Goal: Use online tool/utility: Utilize a website feature to perform a specific function

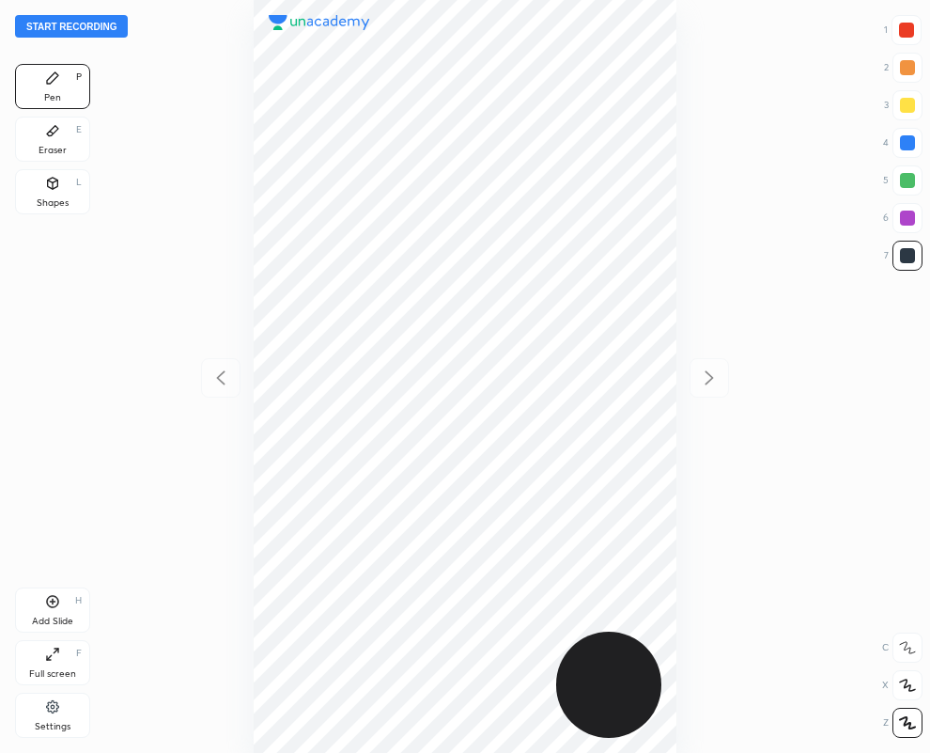
scroll to position [753, 630]
drag, startPoint x: 903, startPoint y: 216, endPoint x: 819, endPoint y: 198, distance: 86.4
click at [900, 216] on div at bounding box center [907, 218] width 15 height 15
click at [50, 195] on div "Shapes L" at bounding box center [52, 191] width 75 height 45
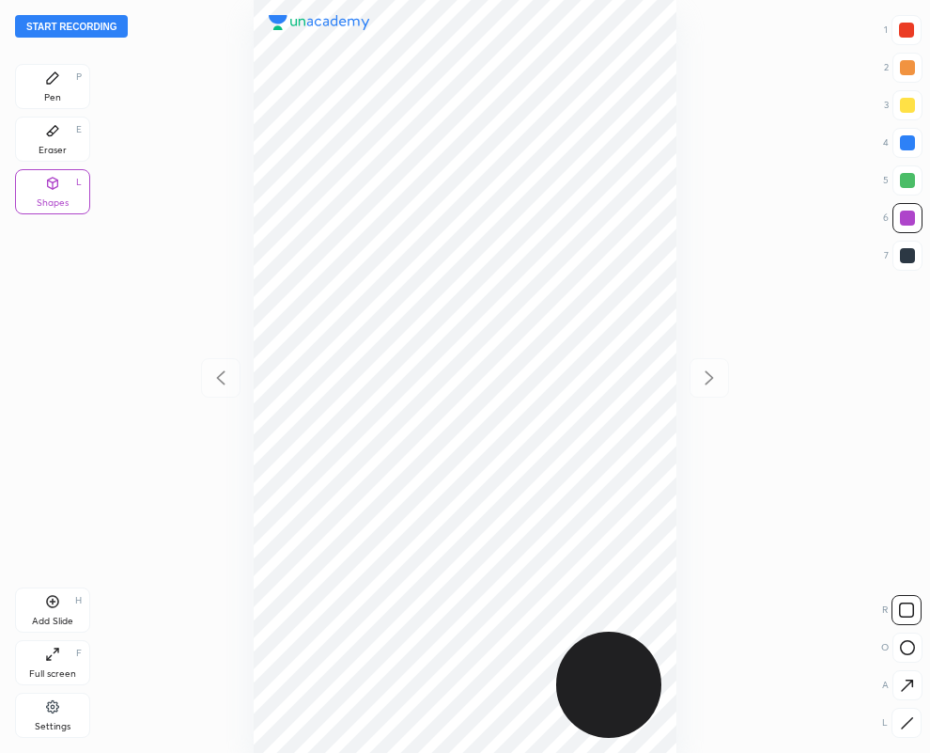
click at [895, 722] on div at bounding box center [907, 723] width 30 height 30
click at [907, 33] on div at bounding box center [906, 30] width 15 height 15
click at [53, 83] on icon at bounding box center [52, 77] width 15 height 15
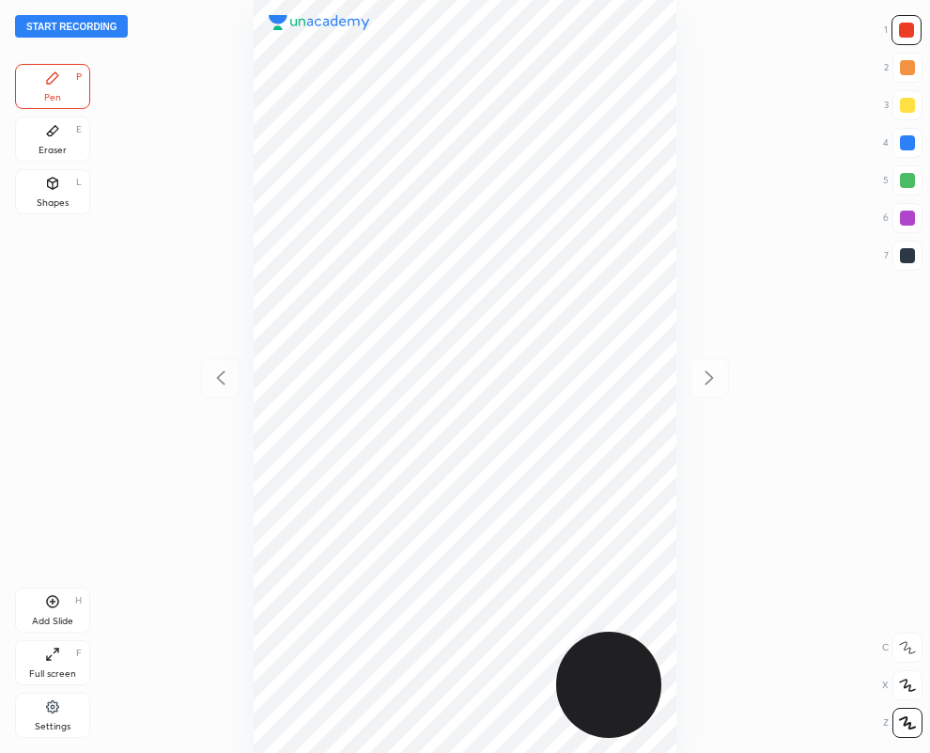
drag, startPoint x: 46, startPoint y: 195, endPoint x: 183, endPoint y: 291, distance: 167.4
click at [76, 221] on div "Pen P Eraser E Shapes L" at bounding box center [52, 143] width 75 height 158
drag, startPoint x: 903, startPoint y: 252, endPoint x: 809, endPoint y: 249, distance: 94.0
click at [903, 252] on div at bounding box center [907, 255] width 15 height 15
click at [48, 194] on div "Shapes L" at bounding box center [52, 191] width 75 height 45
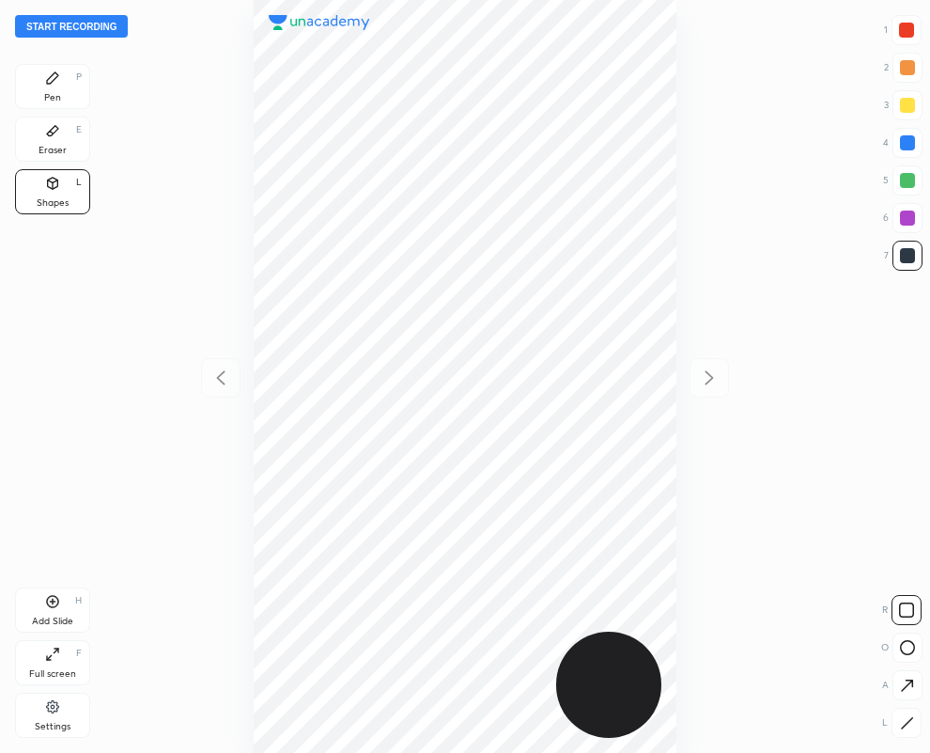
drag, startPoint x: 907, startPoint y: 728, endPoint x: 789, endPoint y: 561, distance: 204.4
click at [907, 725] on icon at bounding box center [907, 723] width 14 height 14
click at [60, 80] on div "Pen P" at bounding box center [52, 86] width 75 height 45
click at [50, 127] on icon at bounding box center [52, 130] width 15 height 15
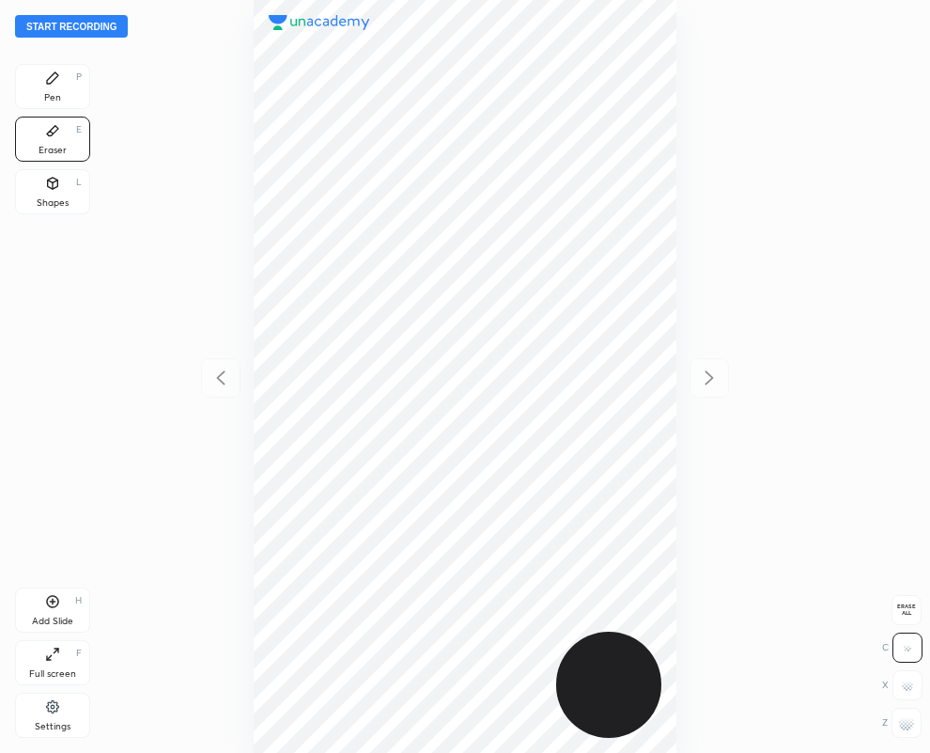
click at [67, 81] on div "Pen P" at bounding box center [52, 86] width 75 height 45
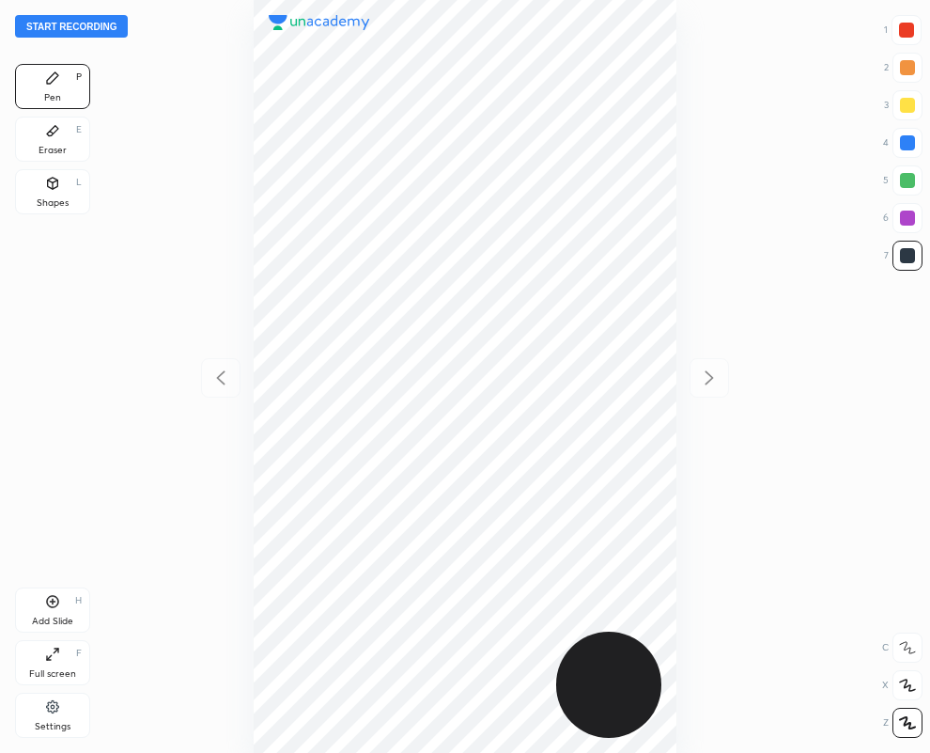
click at [907, 28] on div at bounding box center [906, 30] width 15 height 15
drag, startPoint x: 905, startPoint y: 141, endPoint x: 792, endPoint y: 150, distance: 113.2
click at [903, 142] on div at bounding box center [907, 142] width 15 height 15
click at [906, 21] on div at bounding box center [907, 30] width 30 height 30
drag, startPoint x: 913, startPoint y: 6, endPoint x: 741, endPoint y: 61, distance: 179.8
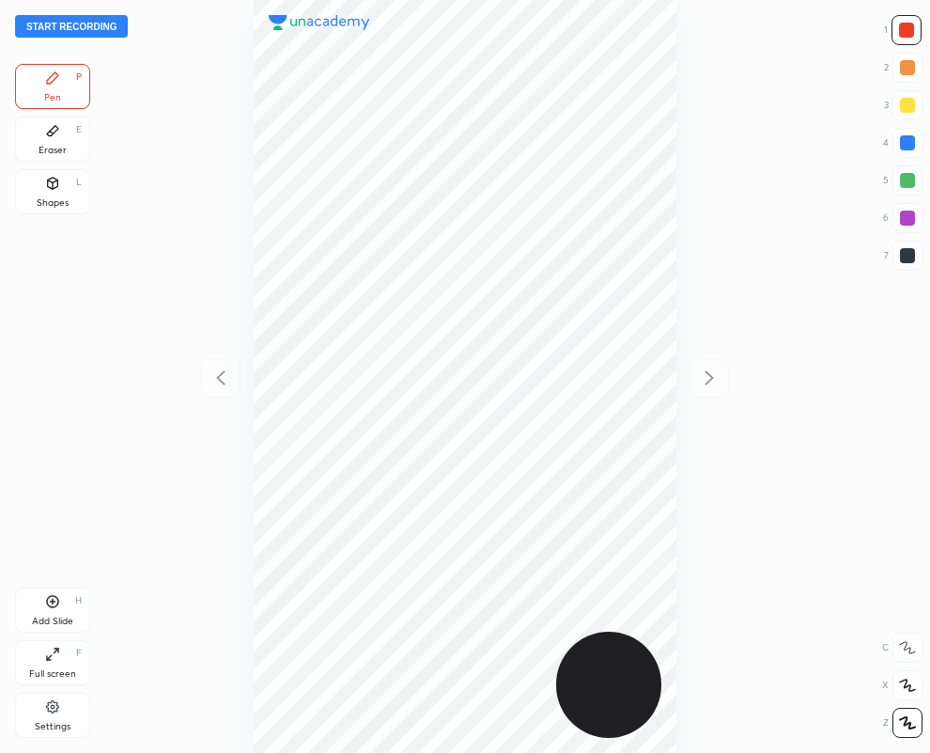
click at [912, 8] on div "Start recording 1 2 3 4 5 6 7 R O A L C X Z Erase all C X Z Pen P Eraser E Shap…" at bounding box center [465, 376] width 930 height 753
drag, startPoint x: 917, startPoint y: 133, endPoint x: 757, endPoint y: 137, distance: 159.8
click at [917, 132] on div at bounding box center [908, 143] width 30 height 30
click at [40, 133] on div "Eraser E" at bounding box center [52, 139] width 75 height 45
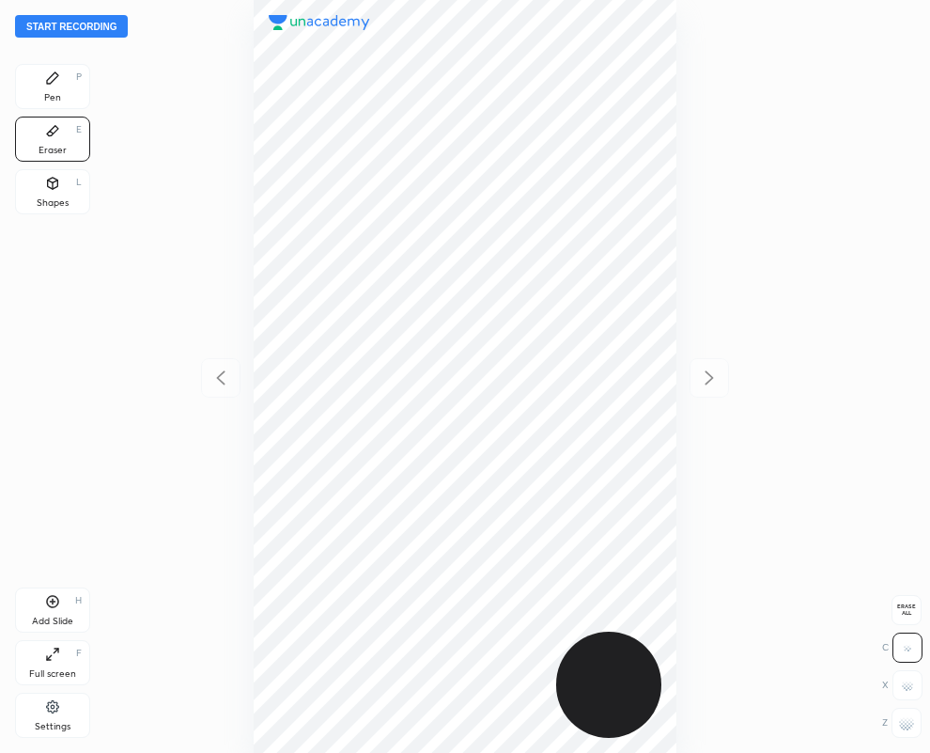
drag, startPoint x: 57, startPoint y: 85, endPoint x: 122, endPoint y: 99, distance: 66.4
click at [57, 83] on icon at bounding box center [52, 77] width 15 height 15
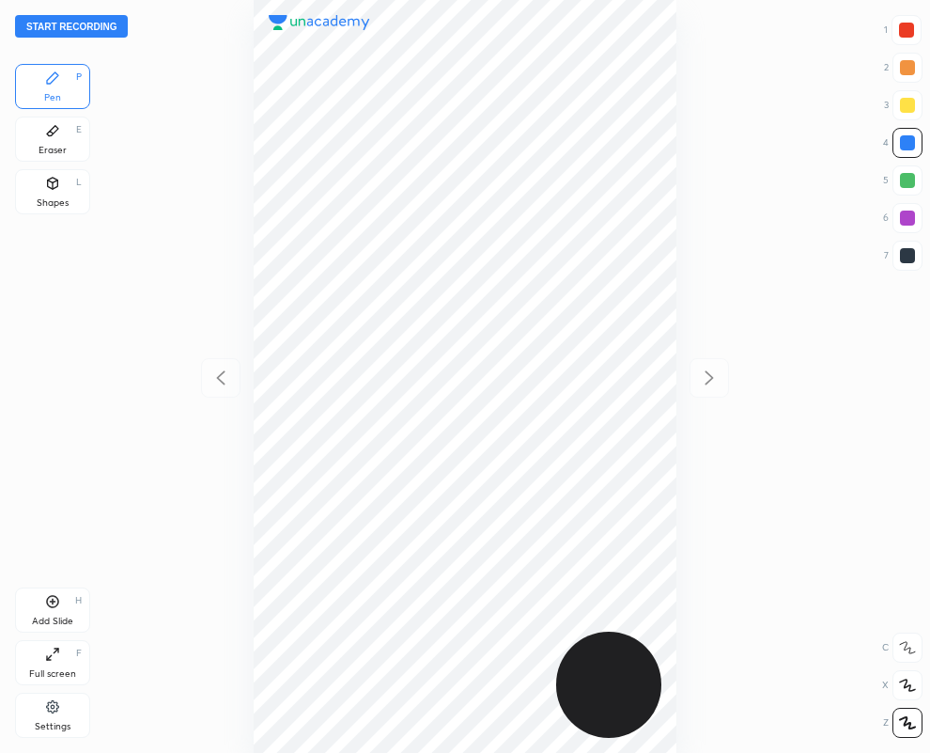
drag, startPoint x: 46, startPoint y: 137, endPoint x: 140, endPoint y: 147, distance: 94.4
click at [53, 136] on icon at bounding box center [52, 130] width 15 height 15
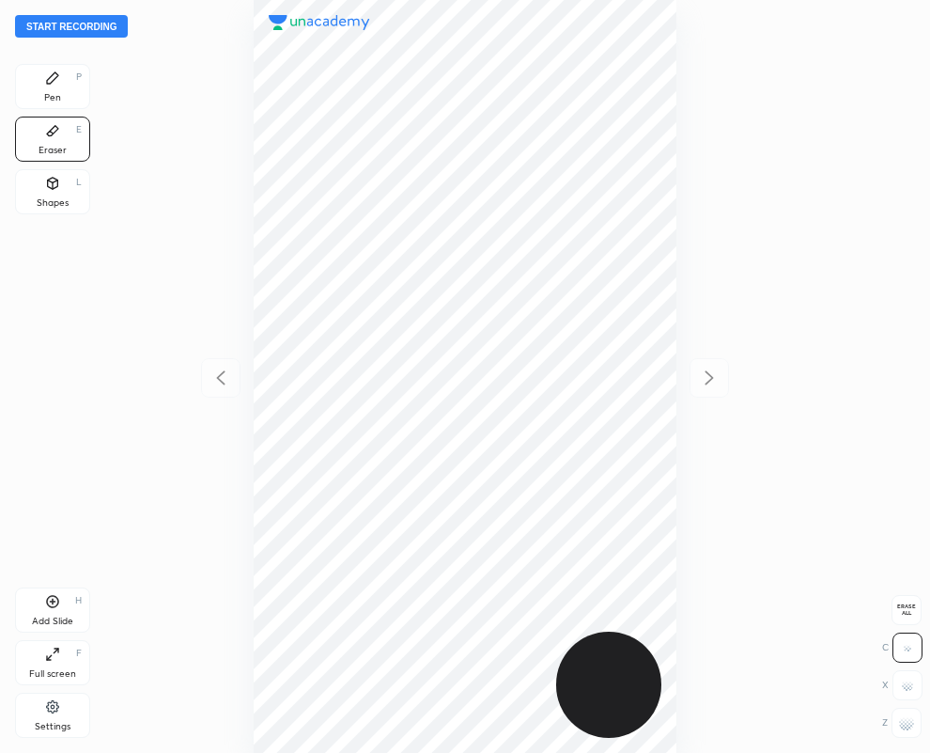
drag, startPoint x: 917, startPoint y: 728, endPoint x: 818, endPoint y: 561, distance: 194.7
click at [916, 721] on div at bounding box center [907, 723] width 30 height 30
click at [56, 87] on div "Pen P" at bounding box center [52, 86] width 75 height 45
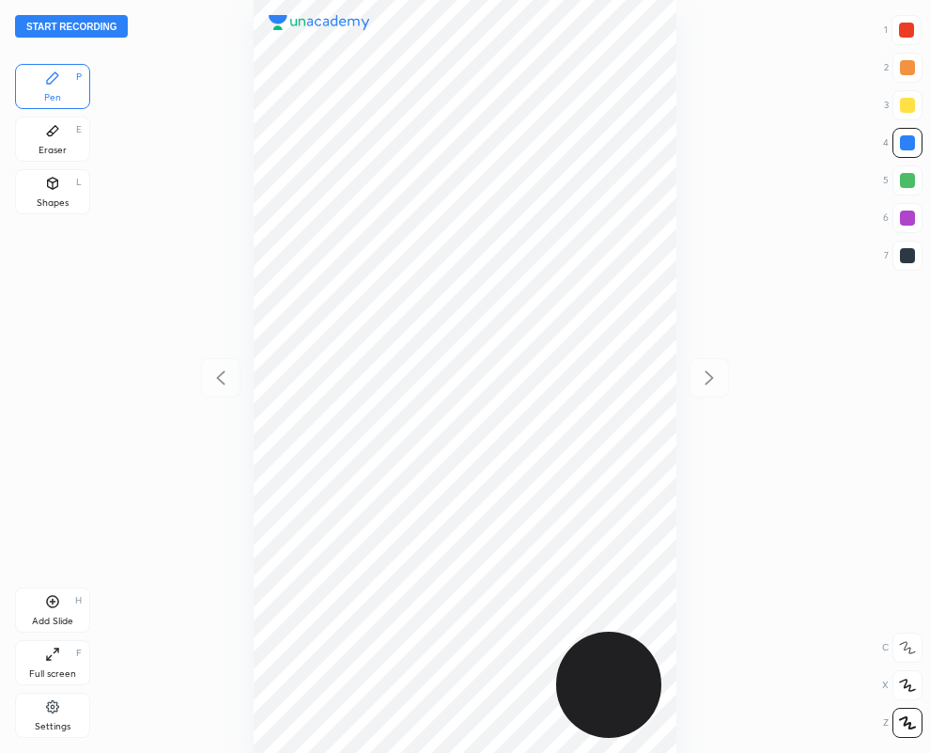
click at [906, 255] on div at bounding box center [907, 255] width 15 height 15
drag, startPoint x: 911, startPoint y: 139, endPoint x: 841, endPoint y: 130, distance: 70.2
click at [909, 139] on div at bounding box center [907, 142] width 15 height 15
click at [902, 254] on div at bounding box center [907, 255] width 15 height 15
click at [65, 138] on div "Eraser E" at bounding box center [52, 139] width 75 height 45
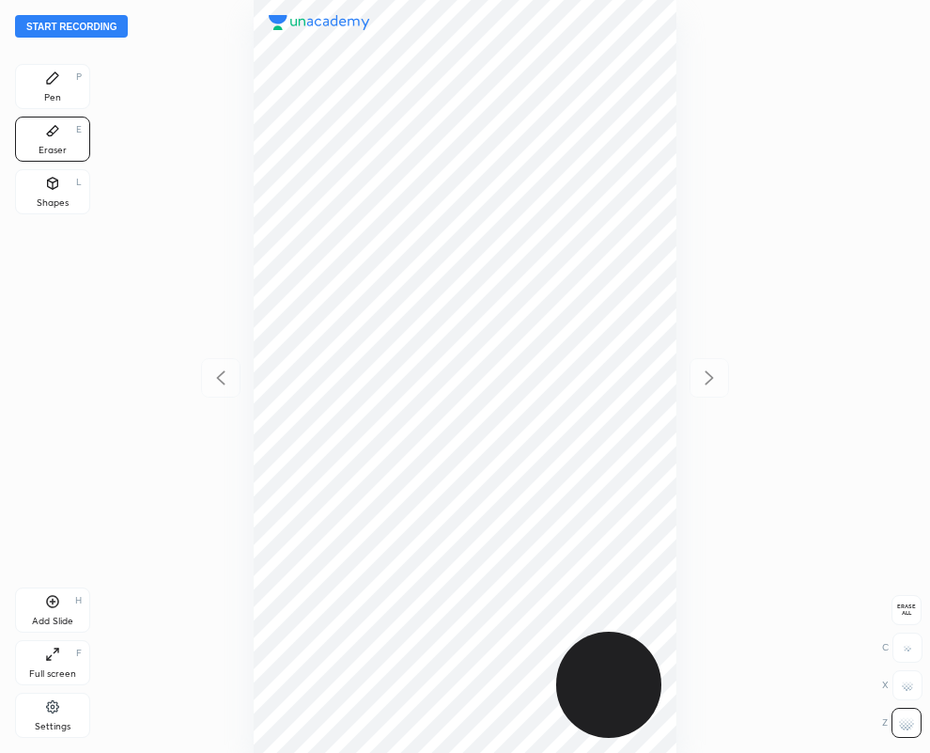
click at [69, 85] on div "Pen P" at bounding box center [52, 86] width 75 height 45
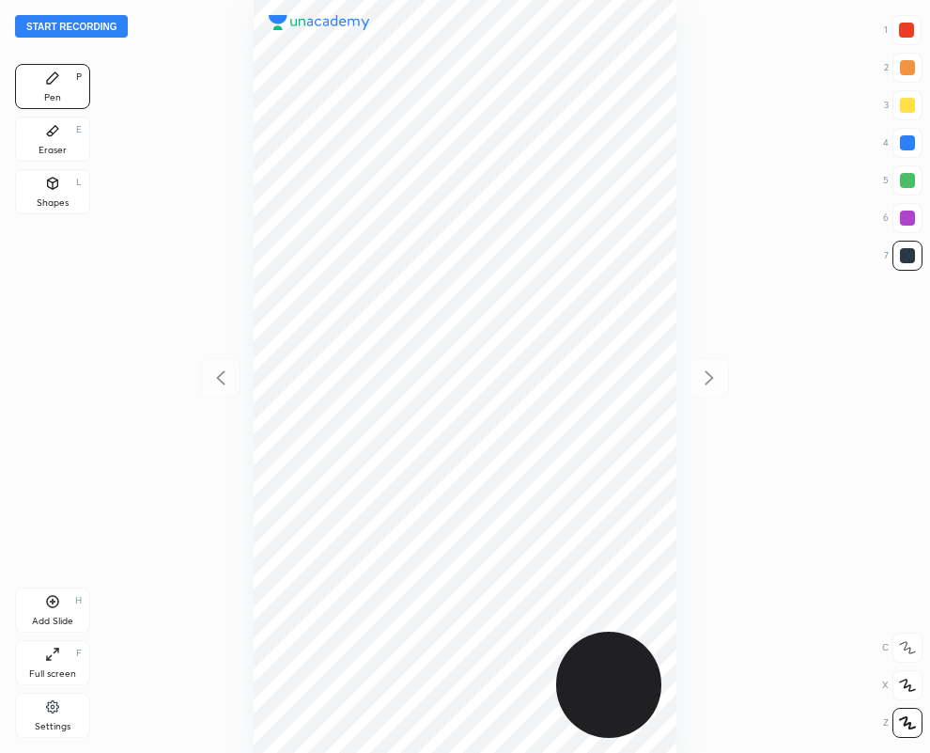
drag, startPoint x: 47, startPoint y: 160, endPoint x: 75, endPoint y: 179, distance: 34.4
click at [48, 161] on div "Eraser E" at bounding box center [52, 139] width 75 height 45
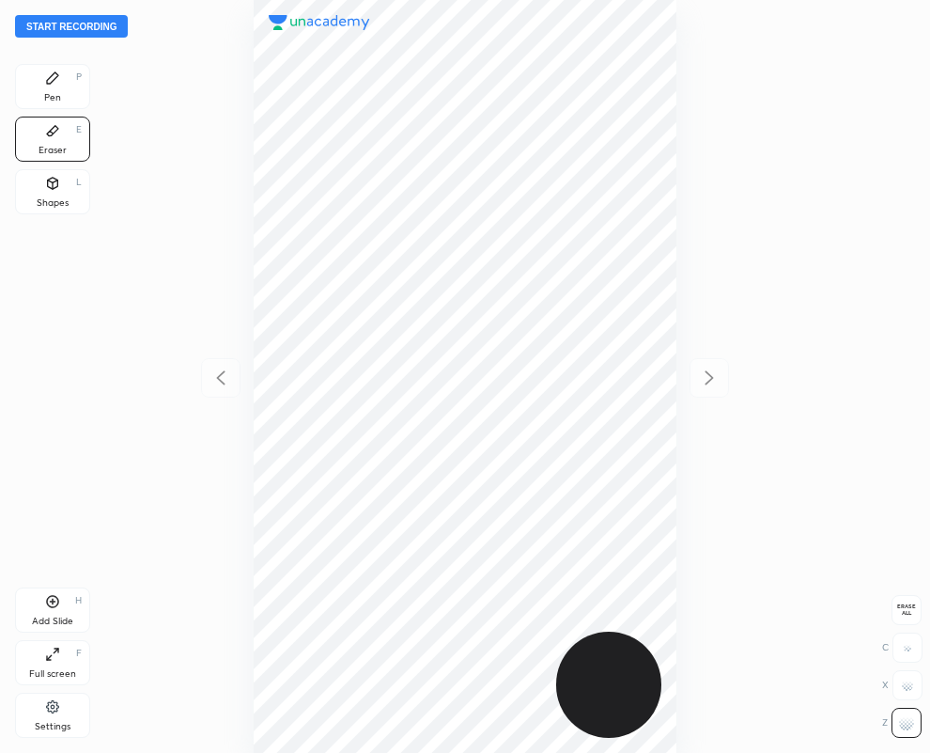
click at [70, 73] on div "Pen P" at bounding box center [52, 86] width 75 height 45
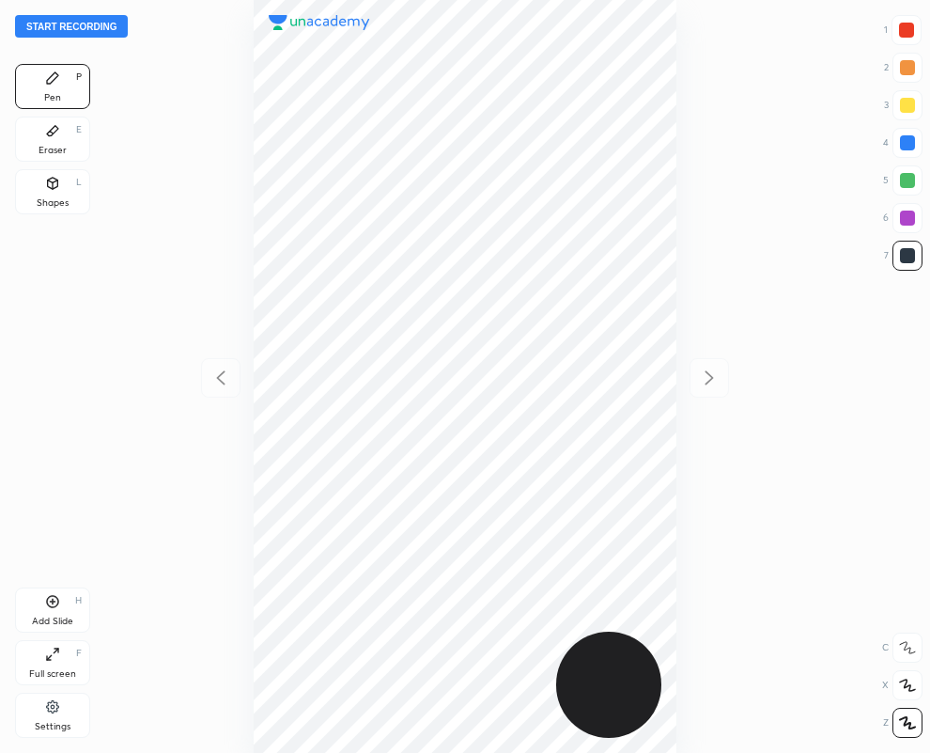
click at [48, 134] on icon at bounding box center [52, 131] width 11 height 10
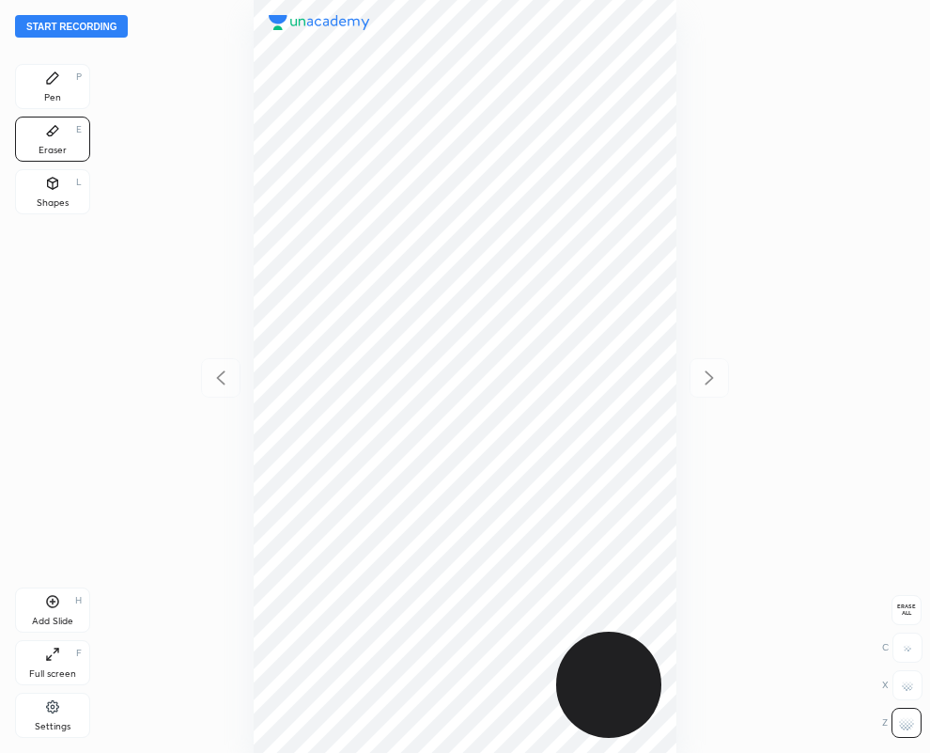
click at [53, 69] on div "Pen P" at bounding box center [52, 86] width 75 height 45
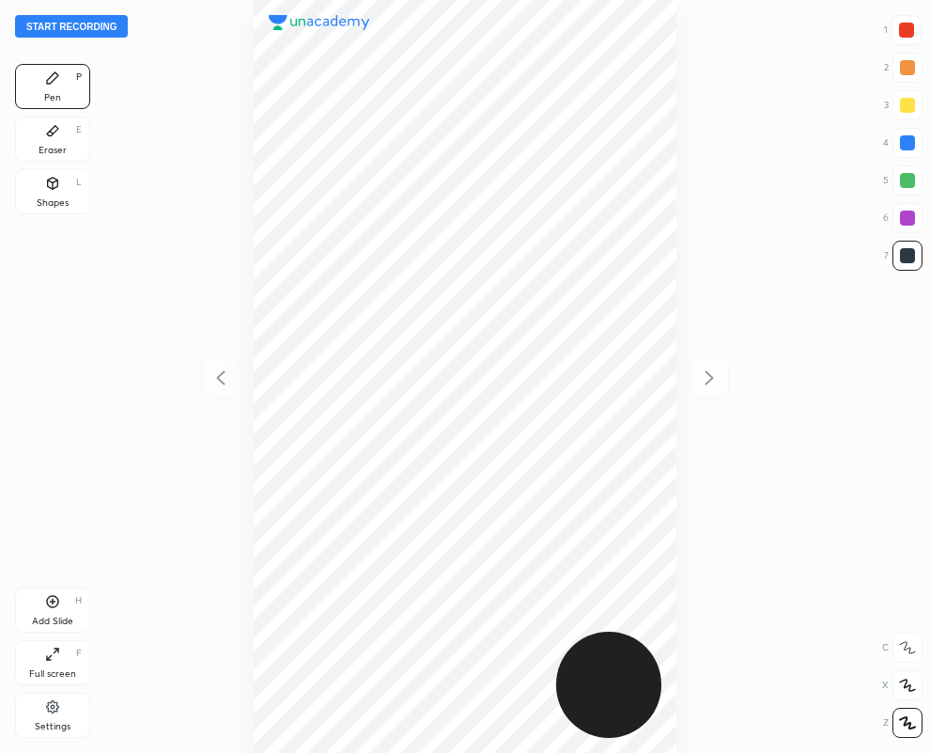
click at [912, 254] on div at bounding box center [907, 255] width 15 height 15
click at [921, 22] on div at bounding box center [907, 30] width 30 height 30
drag, startPoint x: 907, startPoint y: 214, endPoint x: 858, endPoint y: 241, distance: 55.5
click at [905, 216] on div at bounding box center [907, 218] width 15 height 15
click at [919, 250] on div at bounding box center [908, 256] width 30 height 30
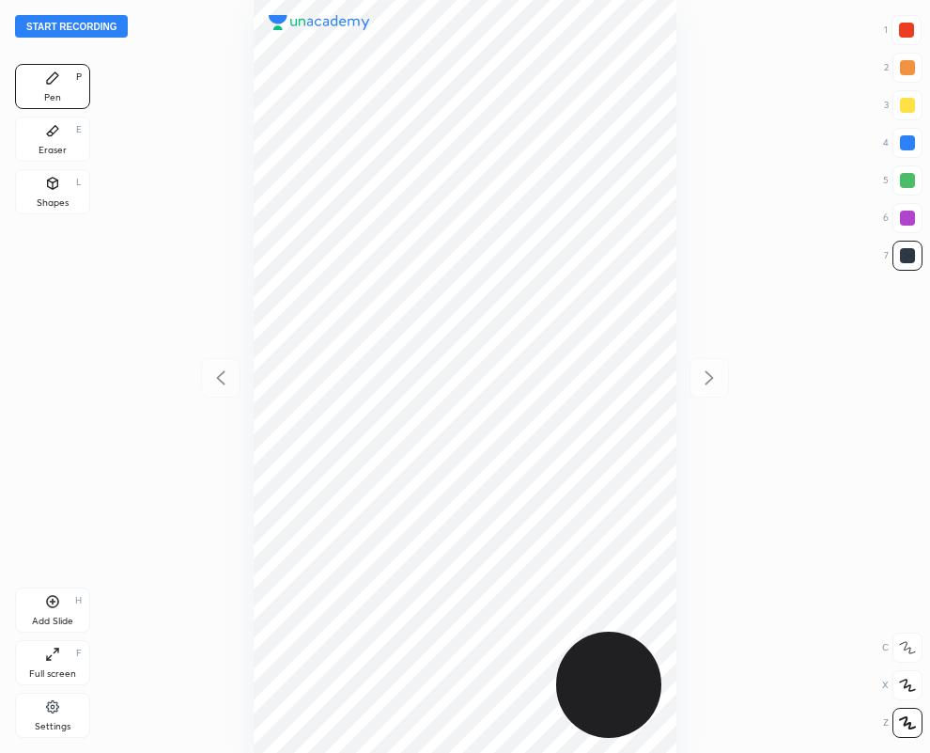
drag, startPoint x: 925, startPoint y: 252, endPoint x: 898, endPoint y: 257, distance: 26.7
click at [924, 254] on div "Start recording 1 2 3 4 5 6 7 R O A L C X Z Erase all C X Z Pen P Eraser E Shap…" at bounding box center [465, 376] width 930 height 753
click at [64, 604] on div "Add Slide H" at bounding box center [52, 609] width 75 height 45
click at [212, 378] on icon at bounding box center [221, 378] width 23 height 23
click at [710, 379] on icon at bounding box center [710, 377] width 8 height 14
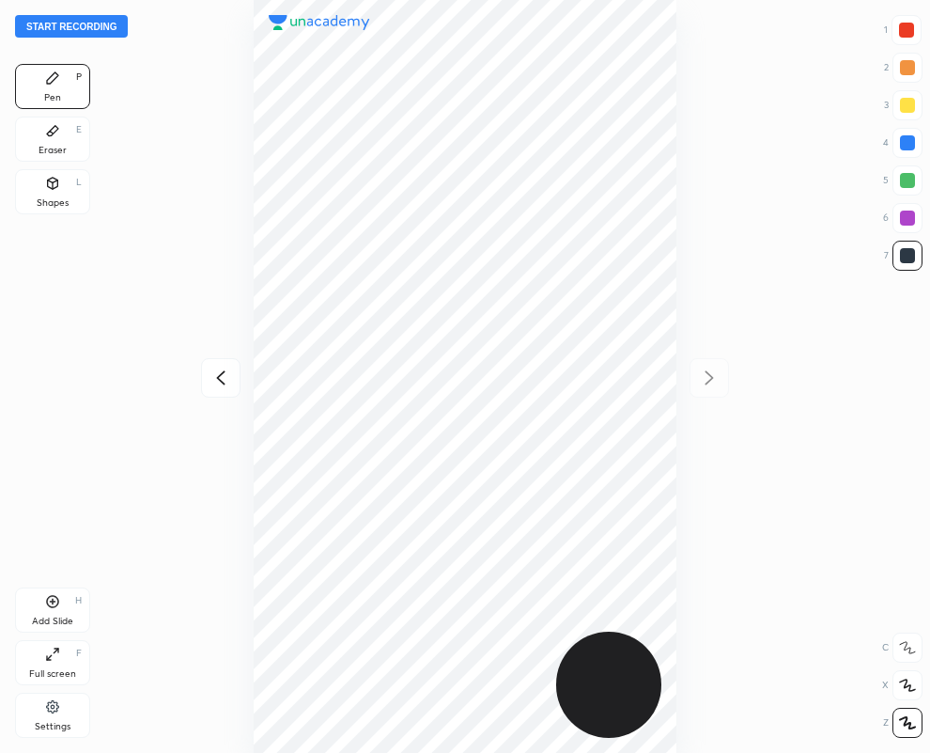
click at [52, 138] on div "Eraser E" at bounding box center [52, 139] width 75 height 45
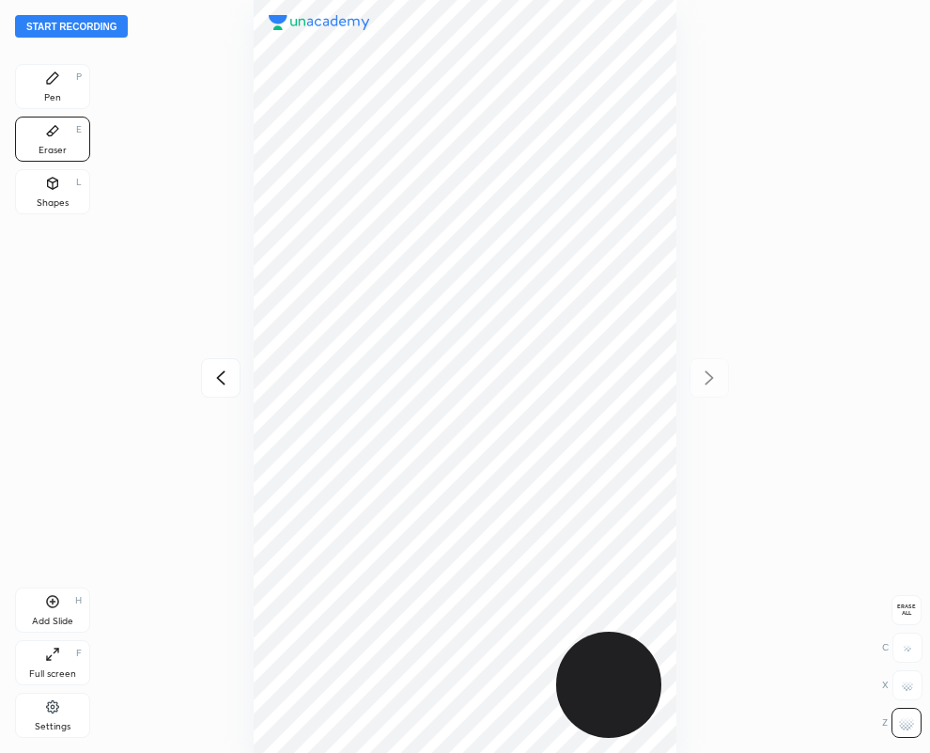
click at [55, 85] on icon at bounding box center [52, 77] width 15 height 15
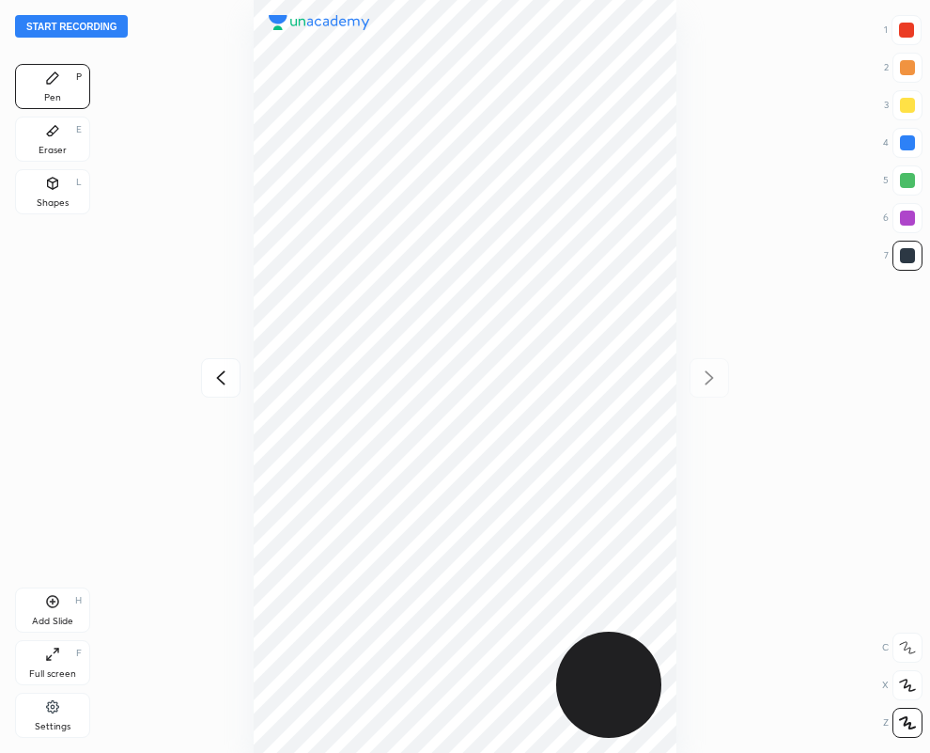
drag, startPoint x: 38, startPoint y: 122, endPoint x: 235, endPoint y: 285, distance: 255.7
click at [38, 127] on div "Eraser E" at bounding box center [52, 139] width 75 height 45
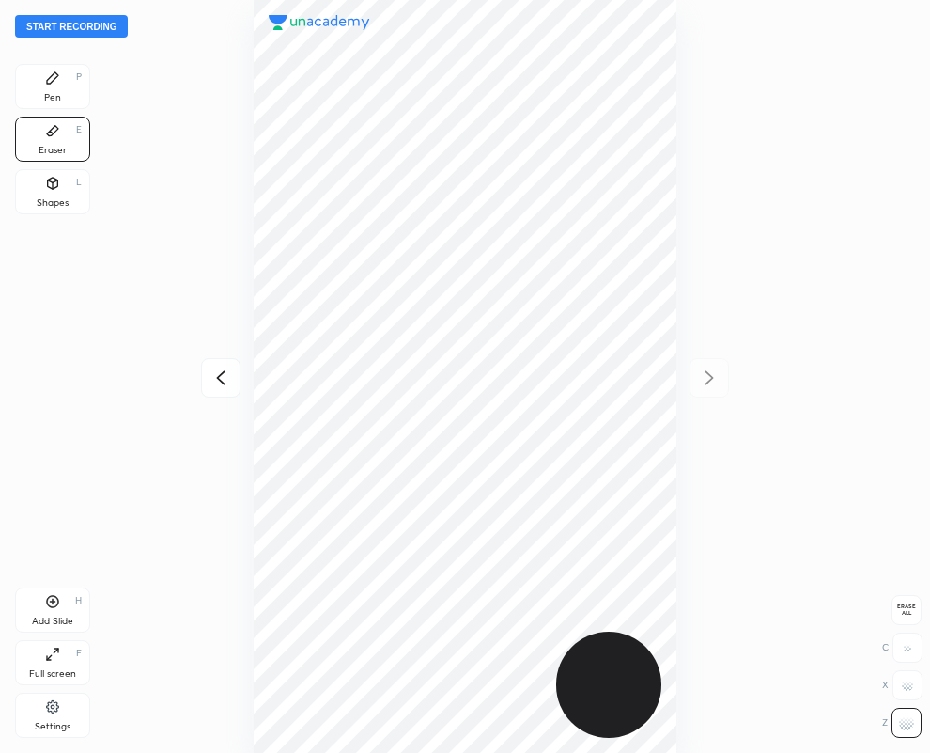
click at [50, 85] on icon at bounding box center [52, 77] width 15 height 15
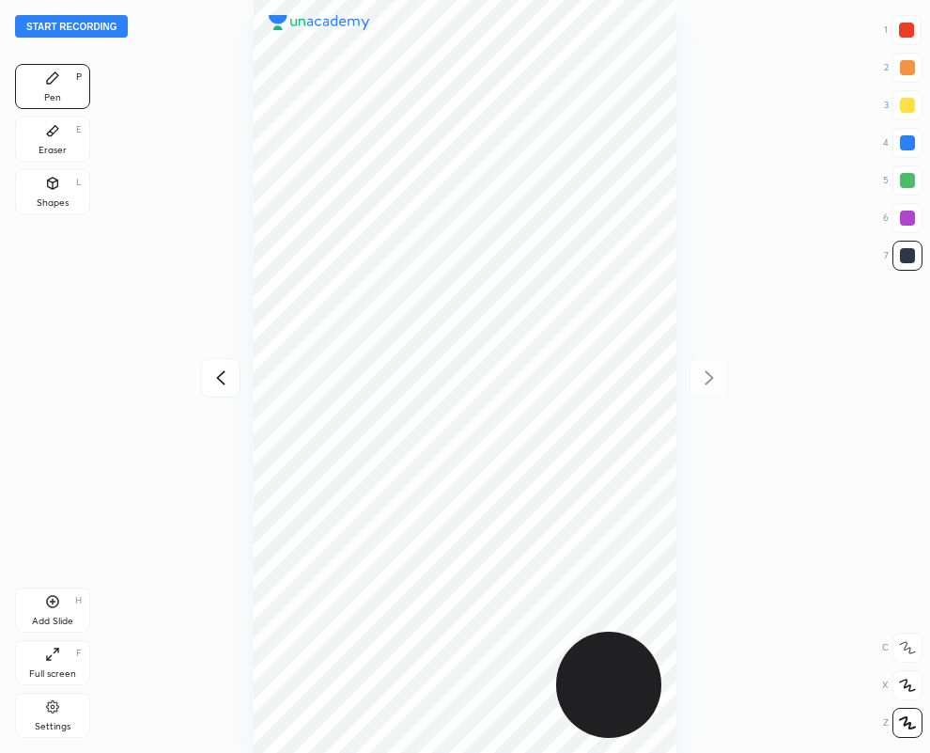
click at [904, 127] on div "1 2 3 4 5 6 7" at bounding box center [902, 146] width 39 height 263
drag, startPoint x: 909, startPoint y: 30, endPoint x: 883, endPoint y: 38, distance: 26.5
click at [908, 30] on div at bounding box center [906, 30] width 15 height 15
click at [220, 373] on icon at bounding box center [221, 378] width 23 height 23
click at [911, 223] on div at bounding box center [907, 218] width 15 height 15
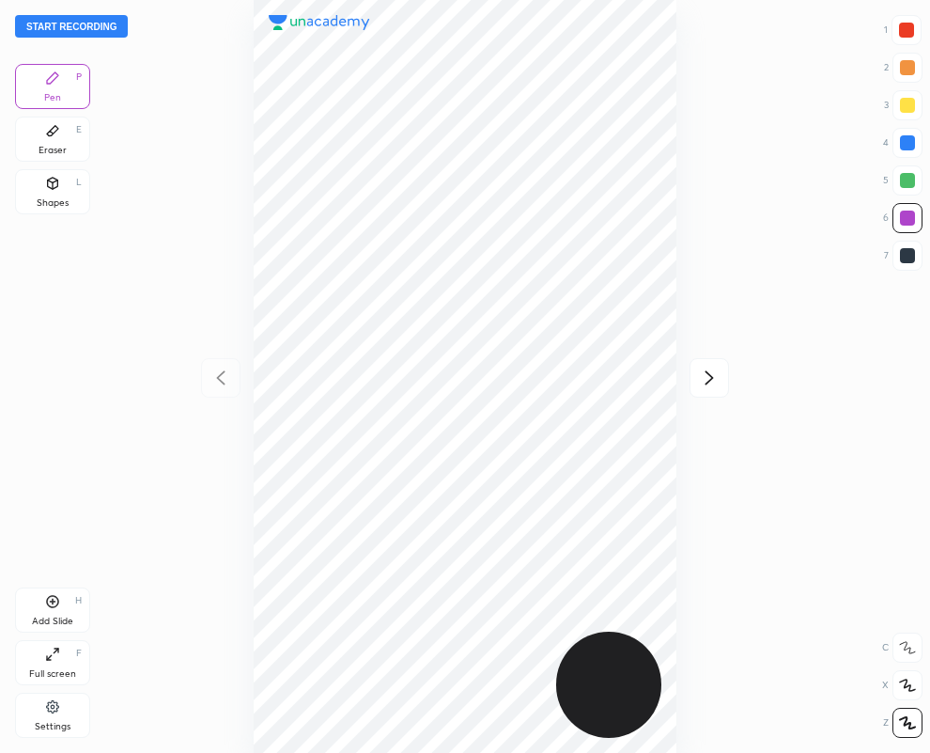
click at [64, 25] on button "Start recording" at bounding box center [71, 26] width 113 height 23
click at [708, 378] on icon at bounding box center [709, 378] width 23 height 23
click at [220, 379] on icon at bounding box center [221, 378] width 23 height 23
click at [710, 374] on icon at bounding box center [709, 378] width 23 height 23
click at [47, 141] on div "Eraser E" at bounding box center [52, 139] width 75 height 45
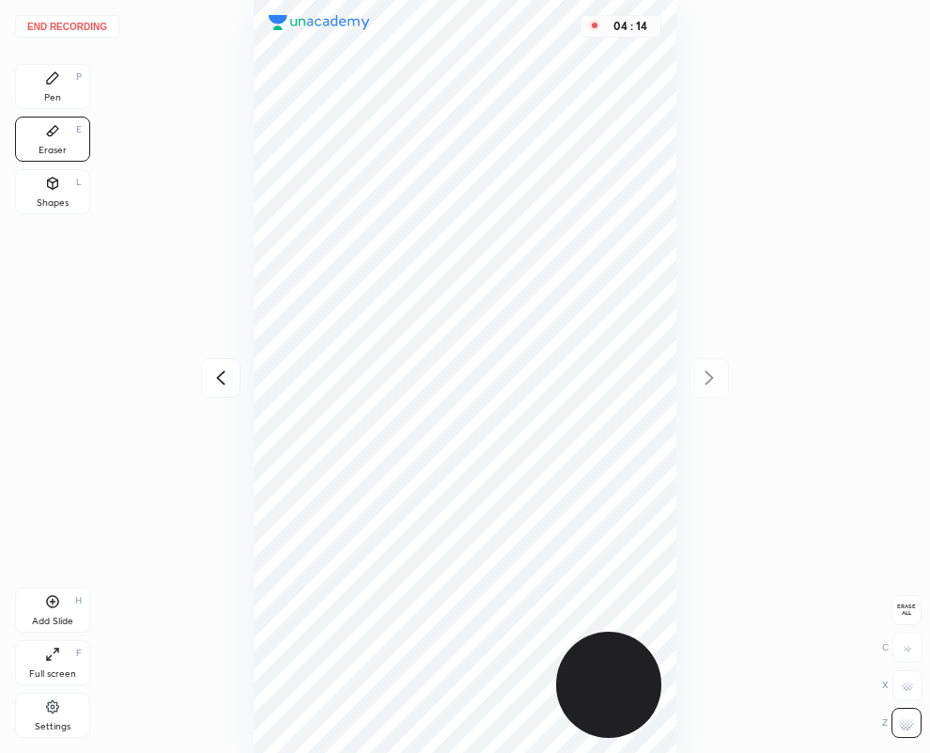
click at [51, 85] on icon at bounding box center [52, 77] width 15 height 15
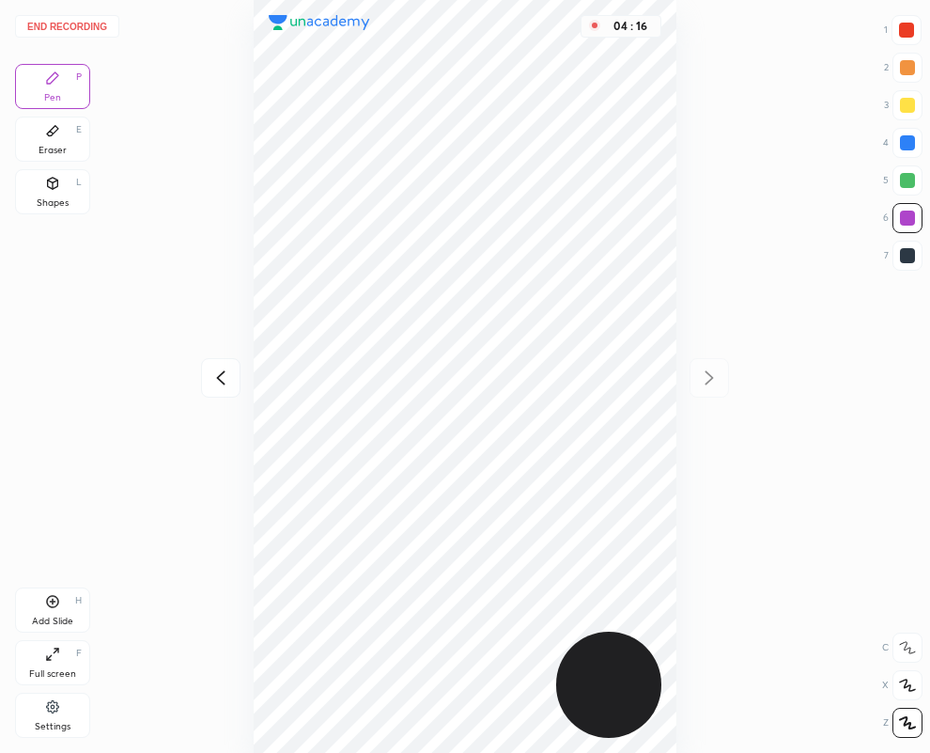
drag, startPoint x: 910, startPoint y: 257, endPoint x: 897, endPoint y: 254, distance: 12.5
click at [902, 255] on div at bounding box center [907, 255] width 15 height 15
click at [903, 141] on div at bounding box center [907, 142] width 15 height 15
click at [54, 22] on button "End recording" at bounding box center [67, 26] width 104 height 23
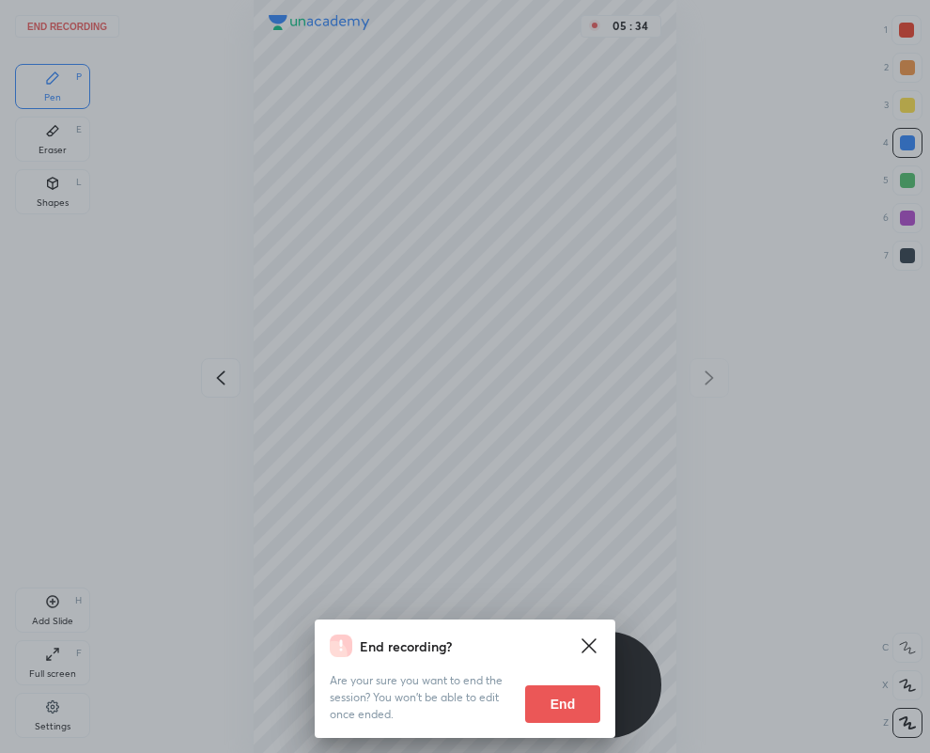
drag, startPoint x: 530, startPoint y: 707, endPoint x: 43, endPoint y: 682, distance: 487.4
click at [531, 705] on button "End" at bounding box center [562, 704] width 75 height 38
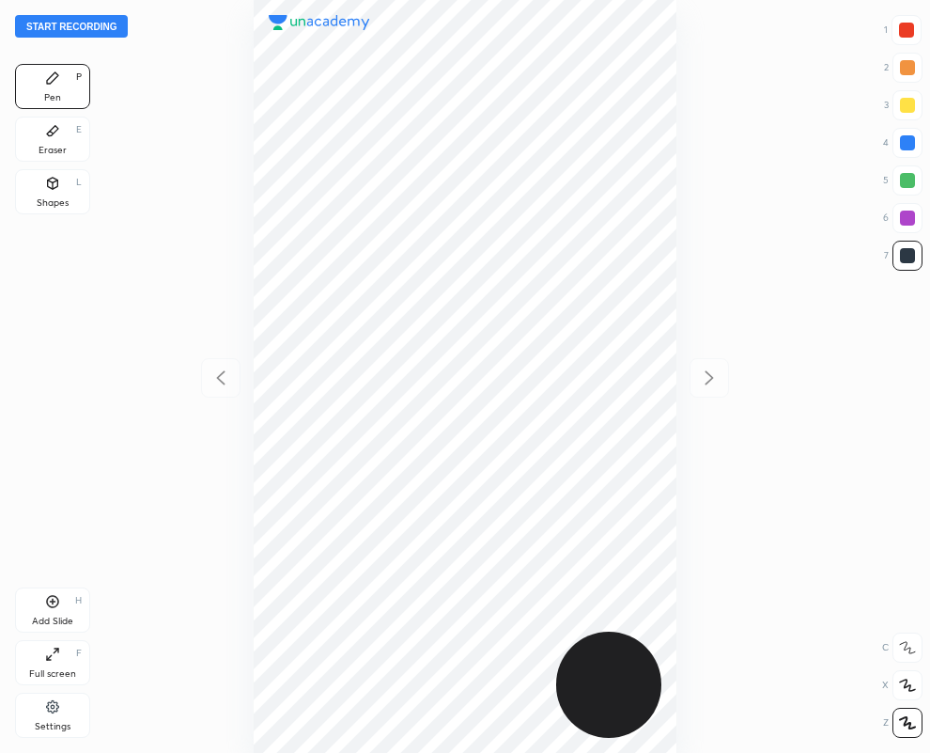
scroll to position [753, 630]
